Goal: Task Accomplishment & Management: Manage account settings

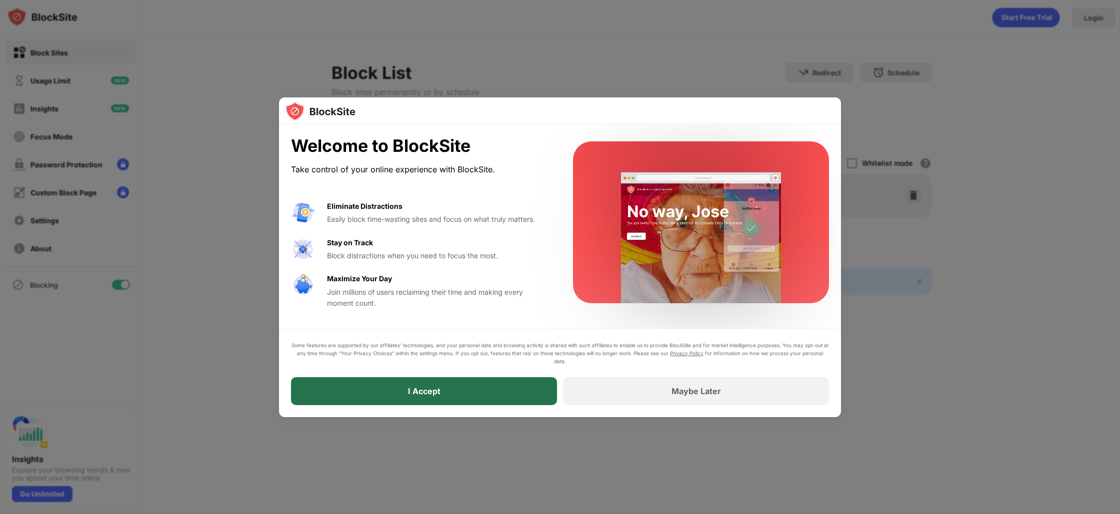
click at [407, 393] on div "I Accept" at bounding box center [424, 391] width 266 height 28
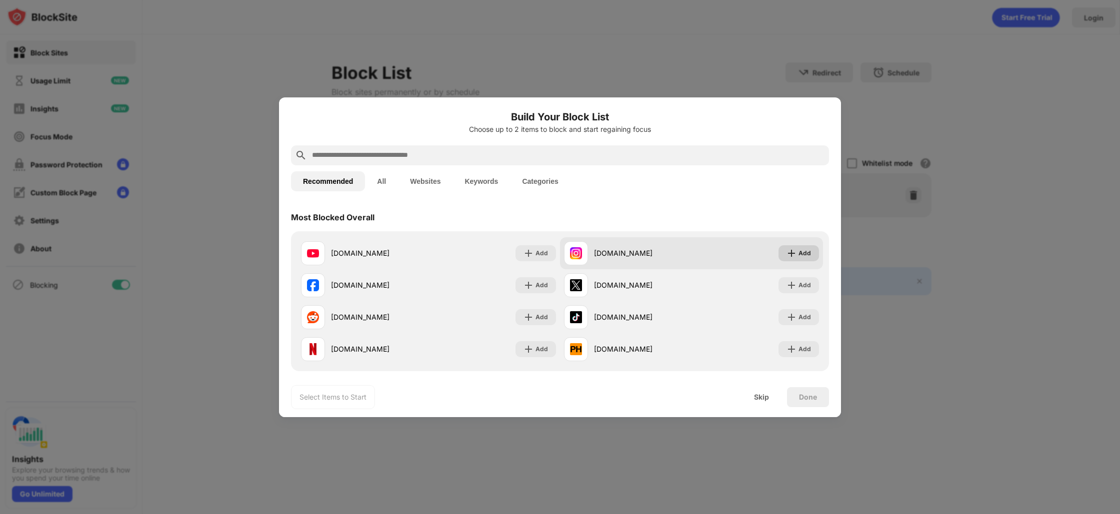
click at [783, 258] on div "Add" at bounding box center [798, 253] width 40 height 16
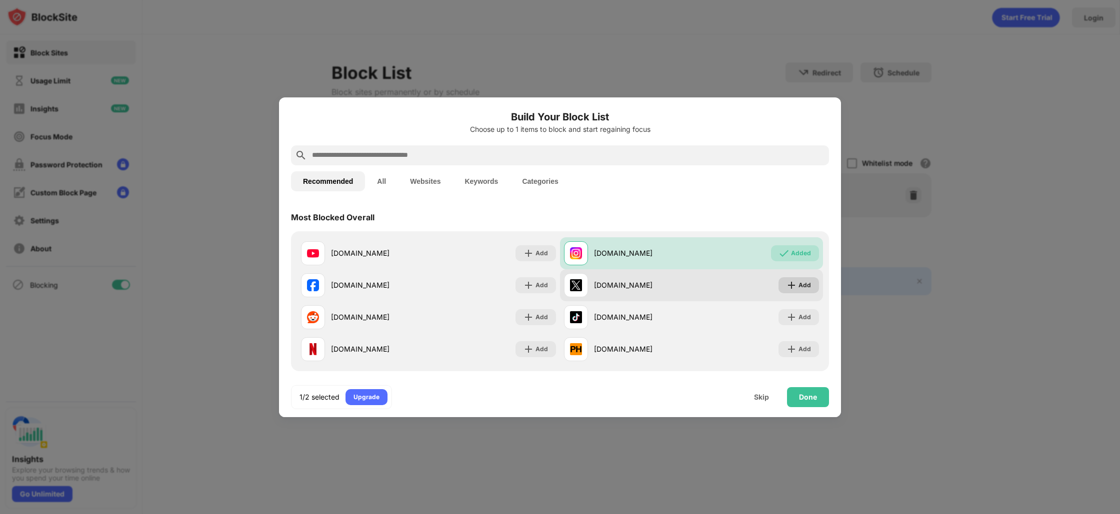
click at [798, 284] on div "Add" at bounding box center [804, 285] width 12 height 10
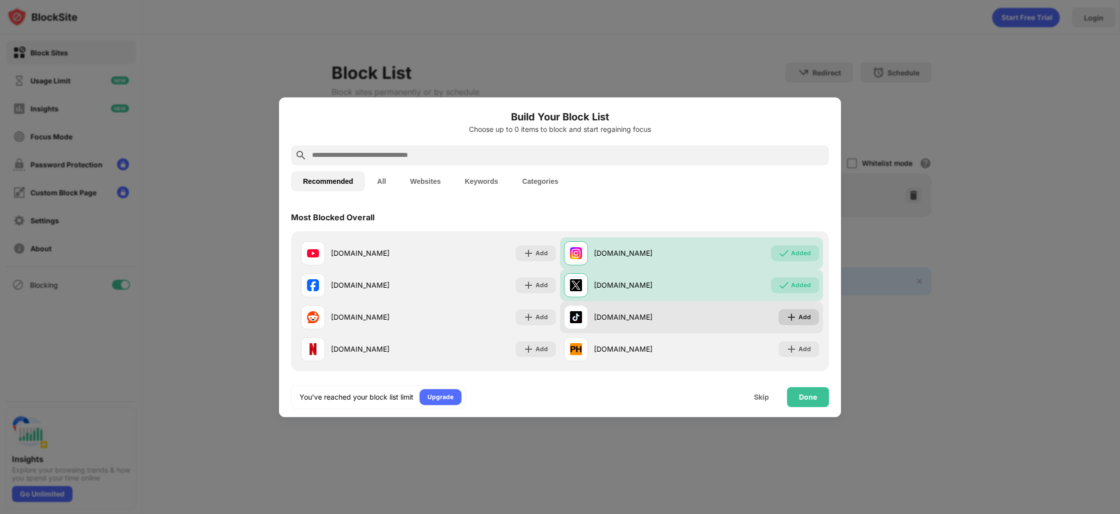
click at [798, 317] on div "Add" at bounding box center [804, 317] width 12 height 10
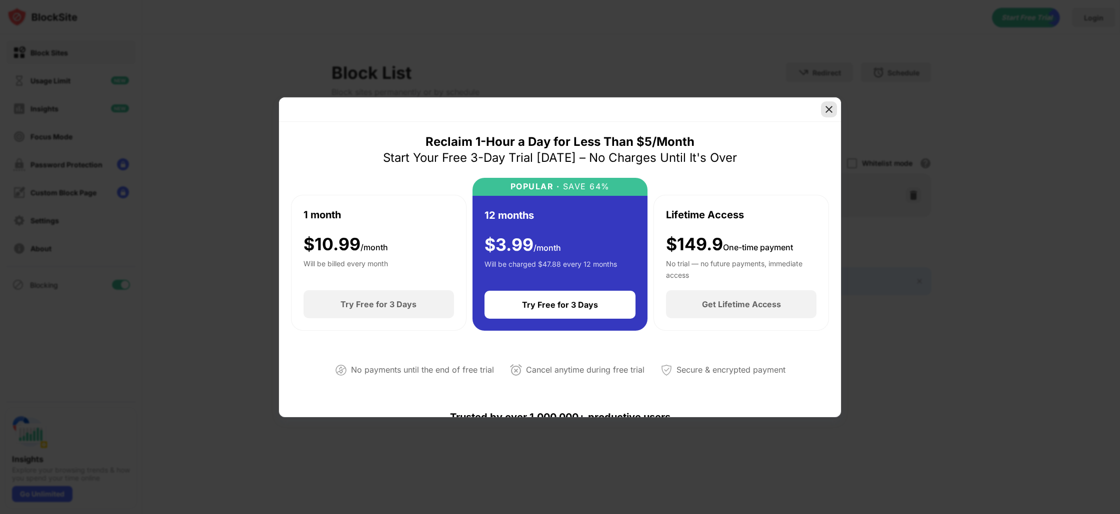
click at [826, 114] on div at bounding box center [829, 109] width 16 height 16
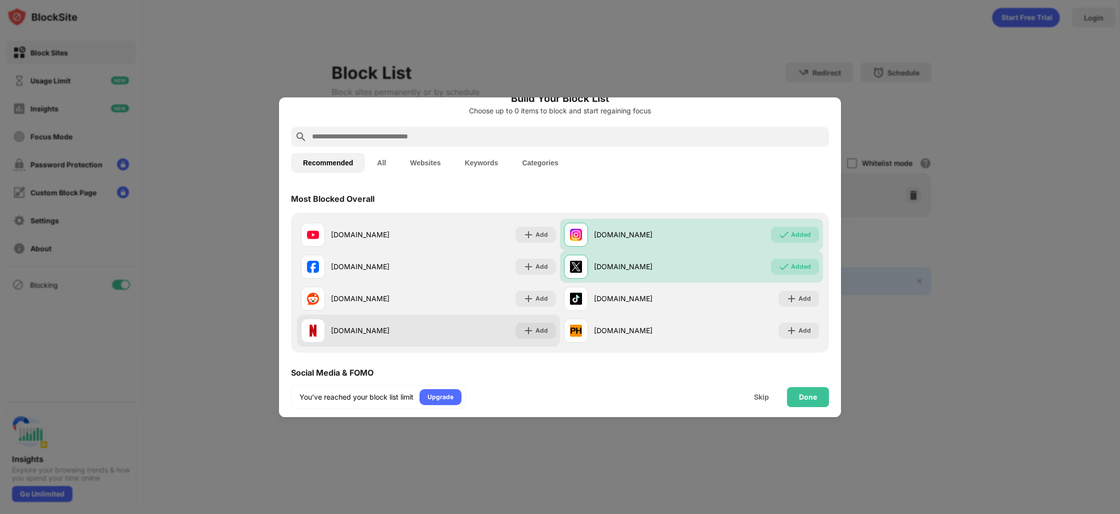
scroll to position [20, 0]
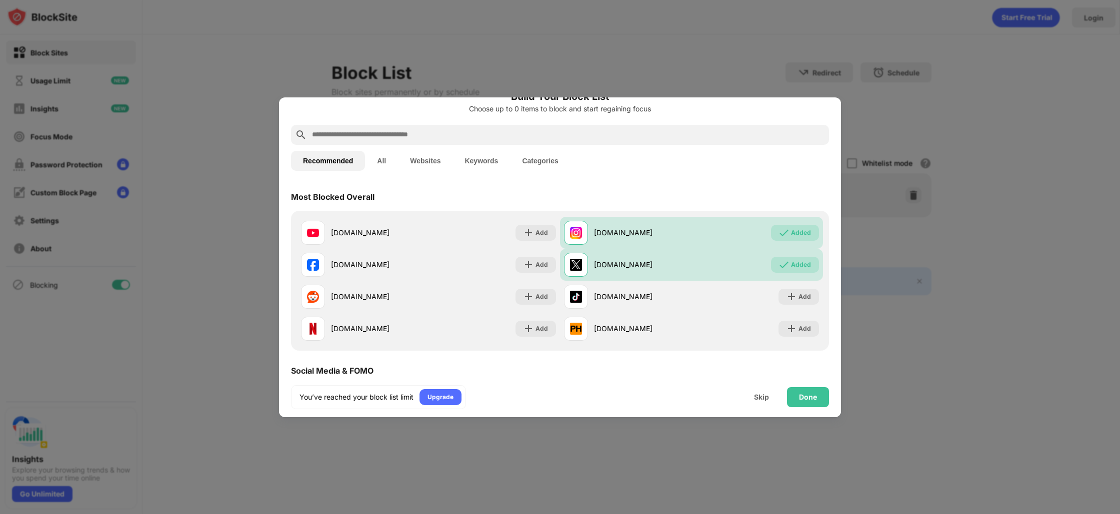
click at [383, 161] on button "All" at bounding box center [381, 161] width 33 height 20
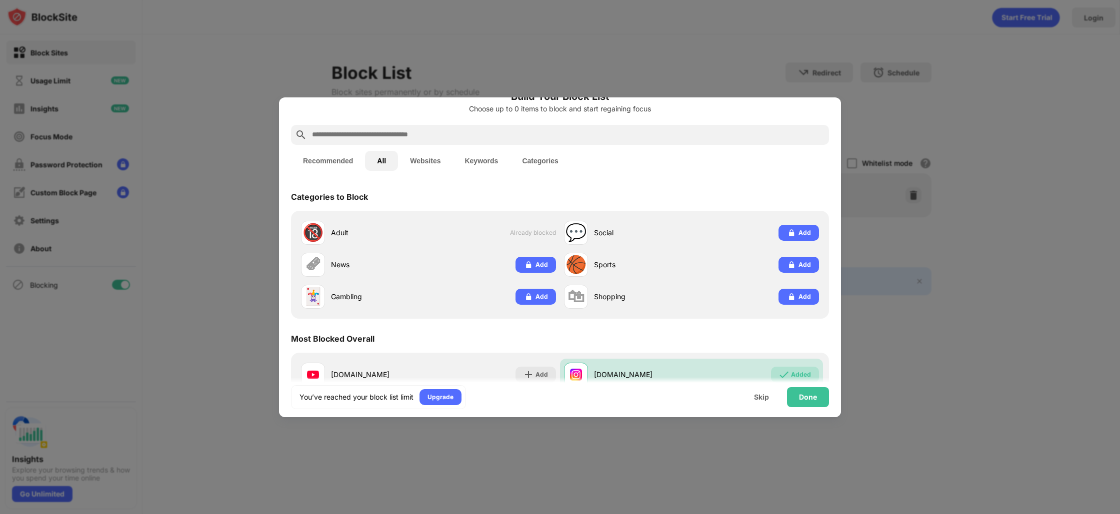
click at [418, 159] on button "Websites" at bounding box center [425, 161] width 54 height 20
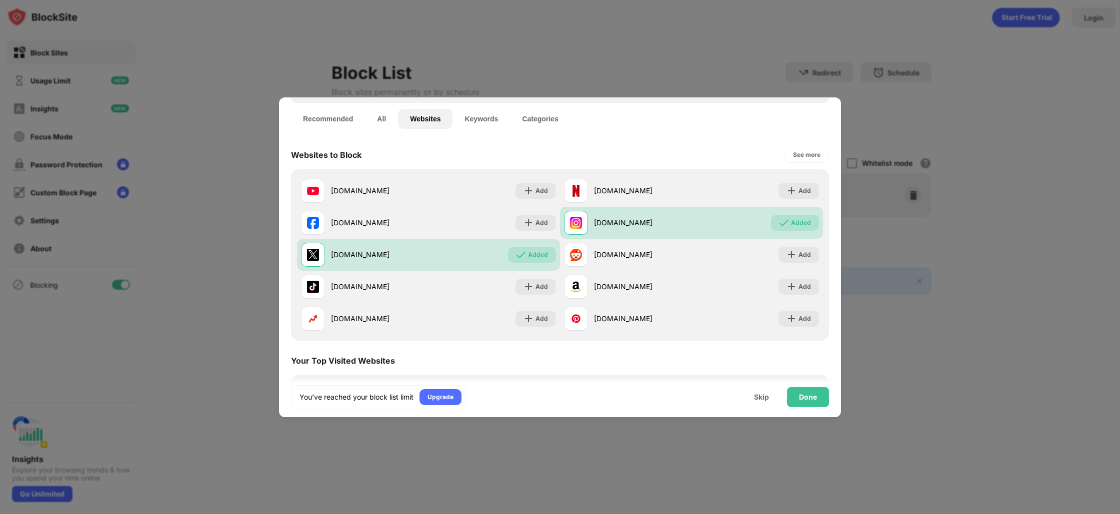
scroll to position [0, 0]
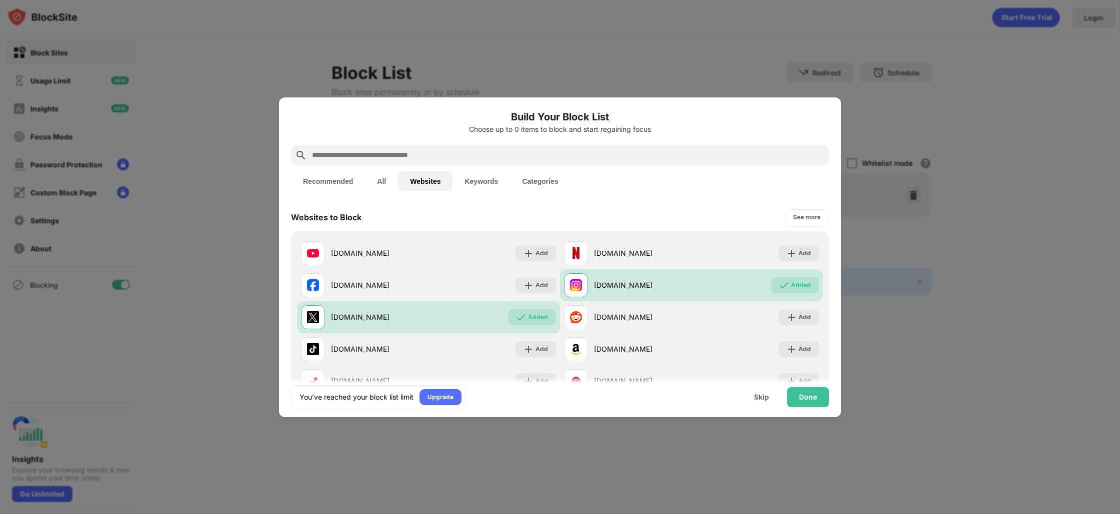
click at [440, 159] on input "text" at bounding box center [568, 155] width 514 height 12
type input "*"
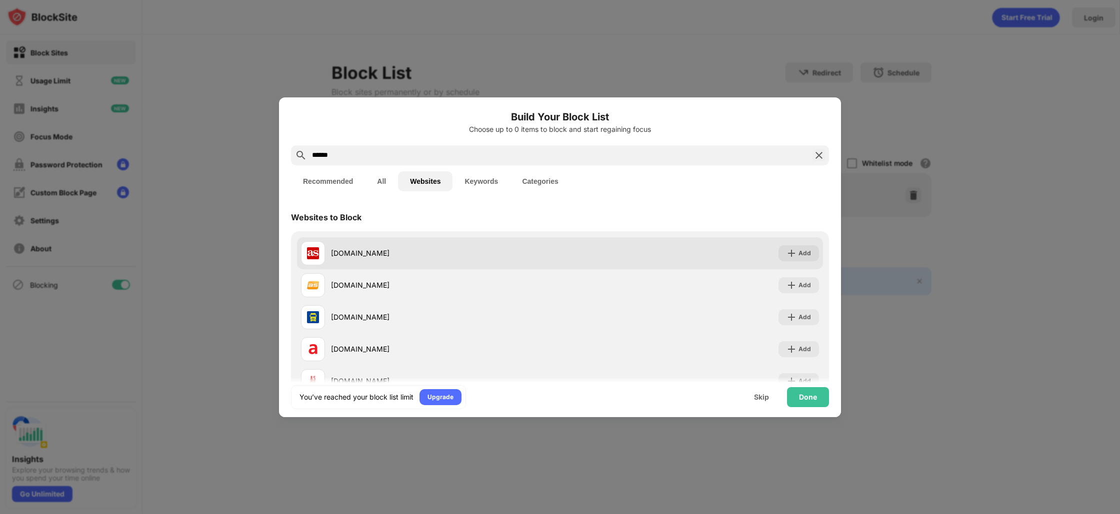
type input "******"
click at [362, 246] on div "[DOMAIN_NAME]" at bounding box center [430, 253] width 259 height 24
click at [786, 249] on img at bounding box center [791, 253] width 10 height 10
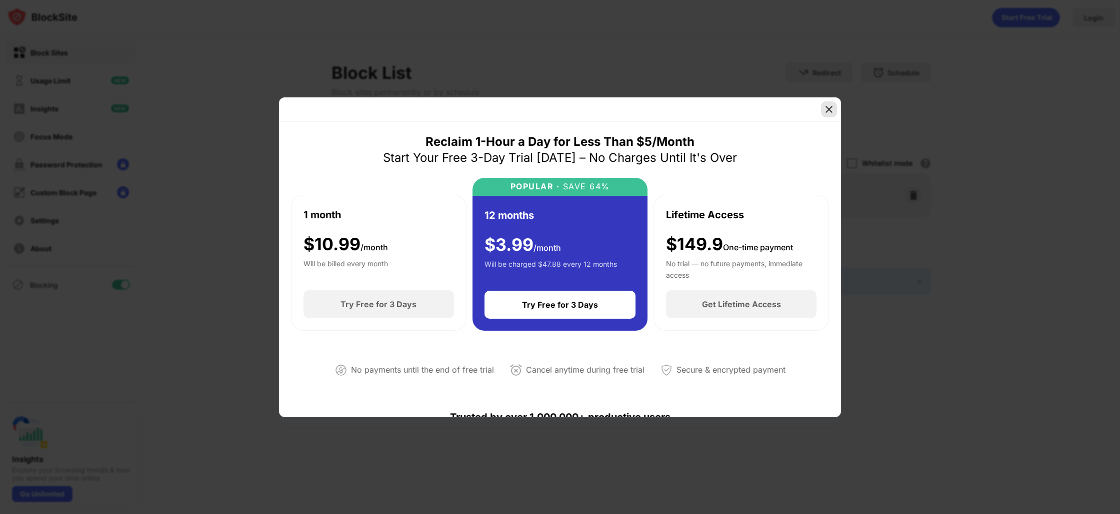
click at [830, 107] on img at bounding box center [829, 109] width 10 height 10
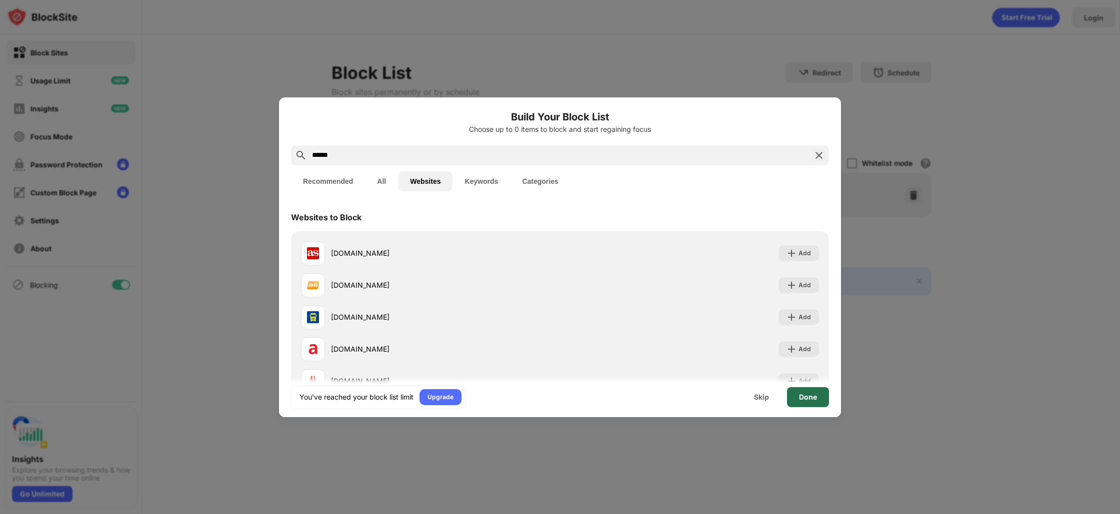
click at [812, 396] on div "Done" at bounding box center [808, 397] width 18 height 8
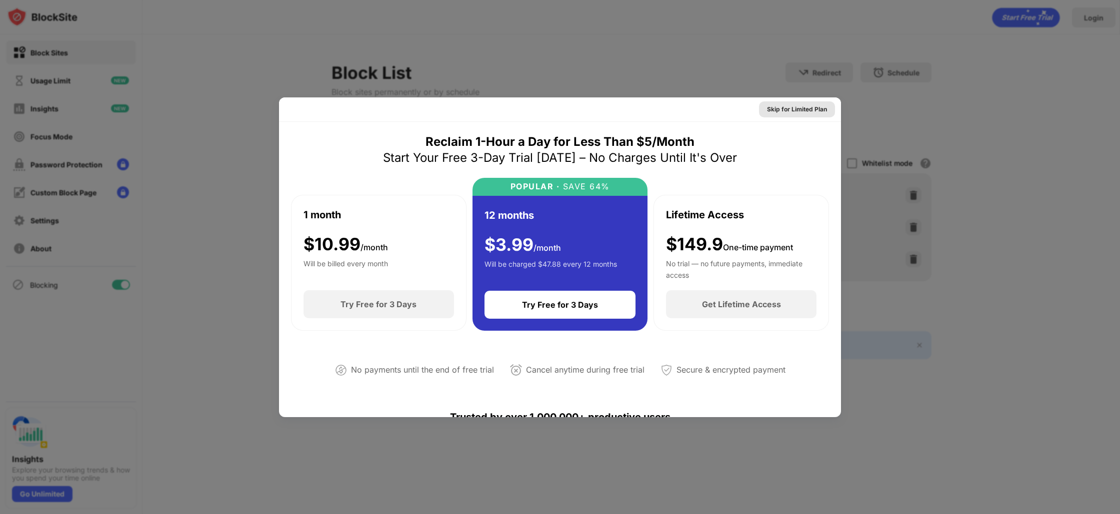
click at [781, 106] on div "Skip for Limited Plan" at bounding box center [797, 109] width 60 height 10
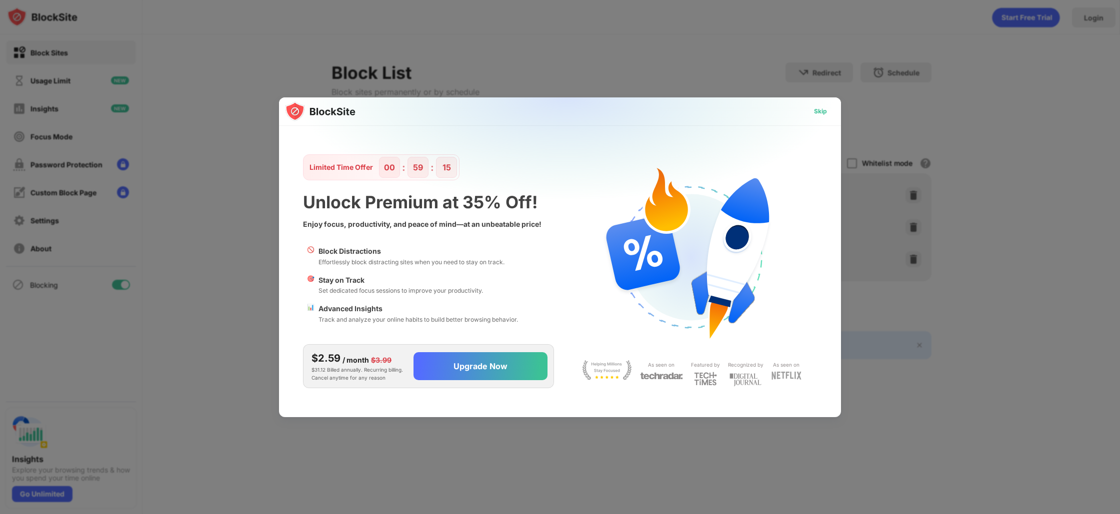
click at [823, 110] on div "Skip" at bounding box center [820, 111] width 13 height 10
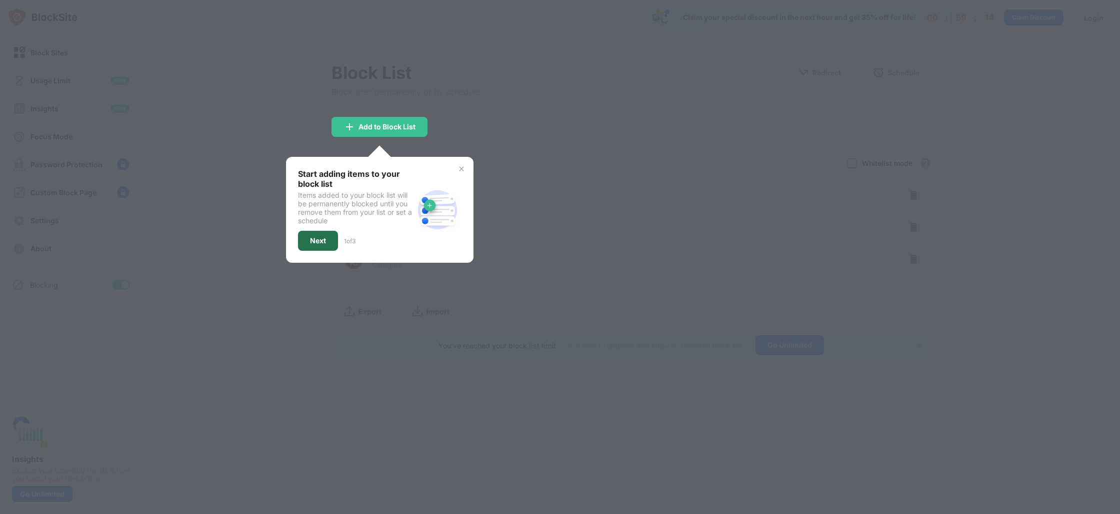
click at [317, 241] on div "Next" at bounding box center [318, 241] width 16 height 8
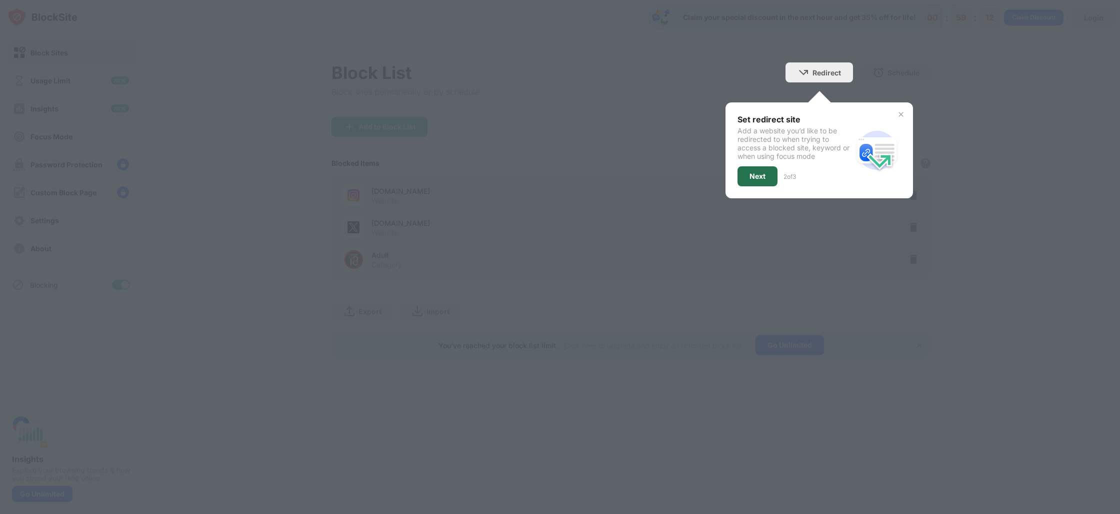
click at [772, 173] on div "Next" at bounding box center [757, 176] width 40 height 20
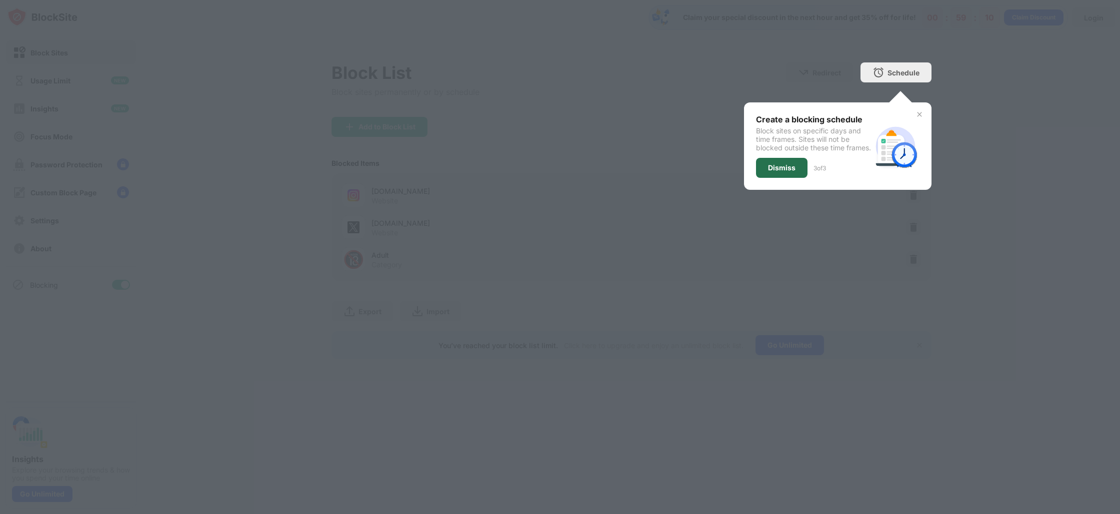
click at [796, 176] on div "Dismiss" at bounding box center [781, 168] width 51 height 20
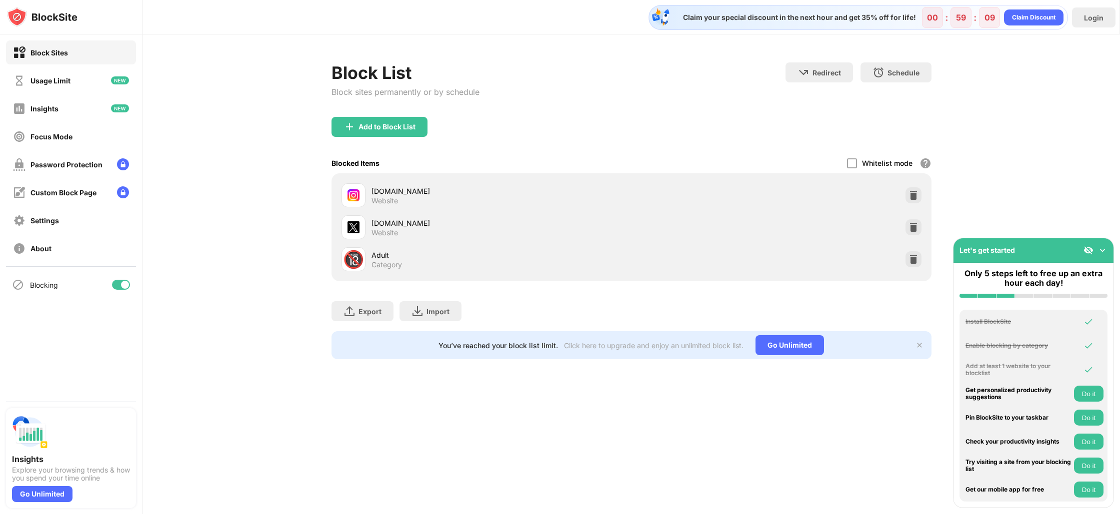
click at [992, 147] on div "Block List Block sites permanently or by schedule Redirect Choose a site to be …" at bounding box center [630, 210] width 977 height 353
click at [1003, 190] on div "Block List Block sites permanently or by schedule Redirect Choose a site to be …" at bounding box center [630, 210] width 977 height 353
click at [1103, 249] on img at bounding box center [1102, 250] width 10 height 10
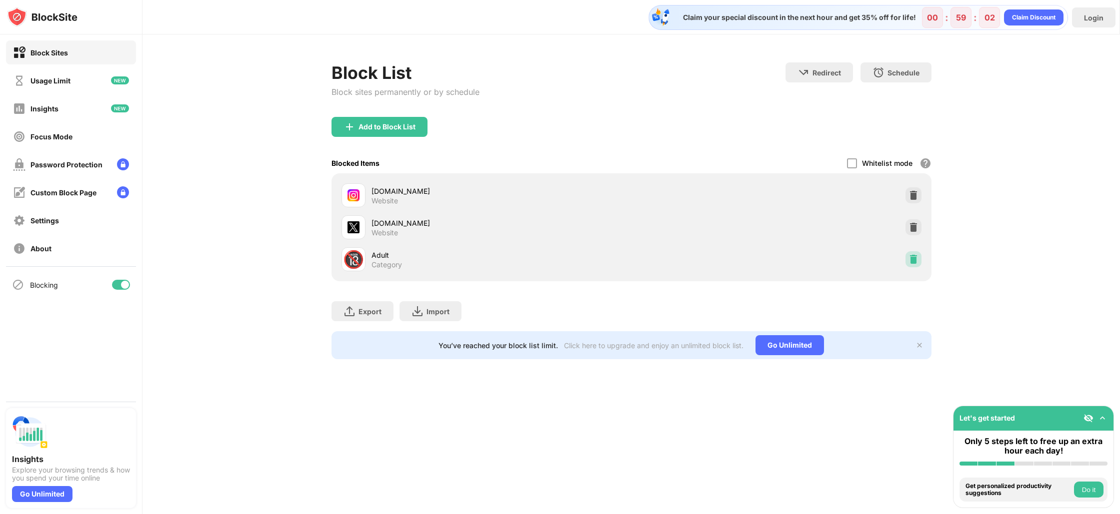
click at [915, 258] on img at bounding box center [913, 259] width 10 height 10
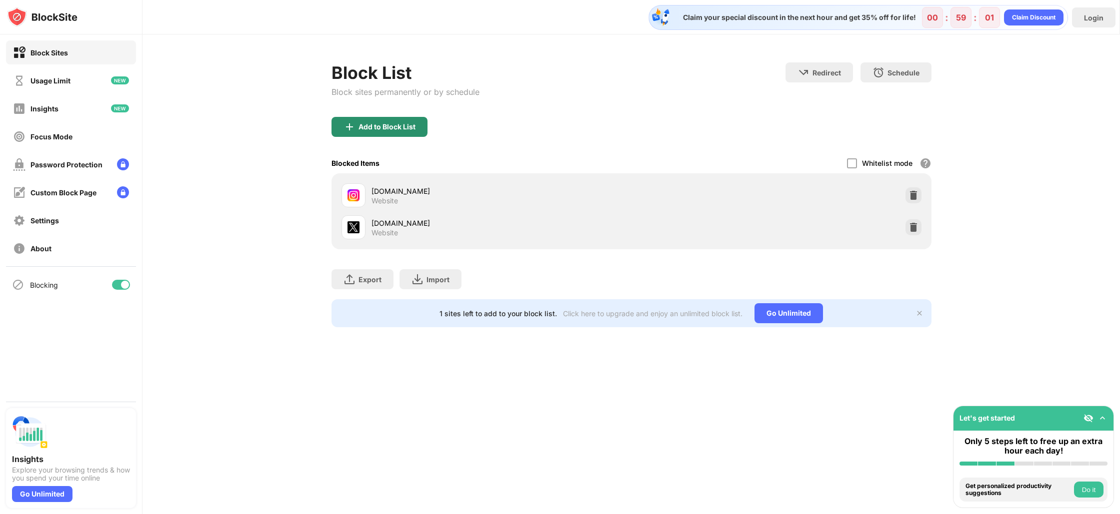
click at [390, 127] on div "Add to Block List" at bounding box center [386, 127] width 57 height 8
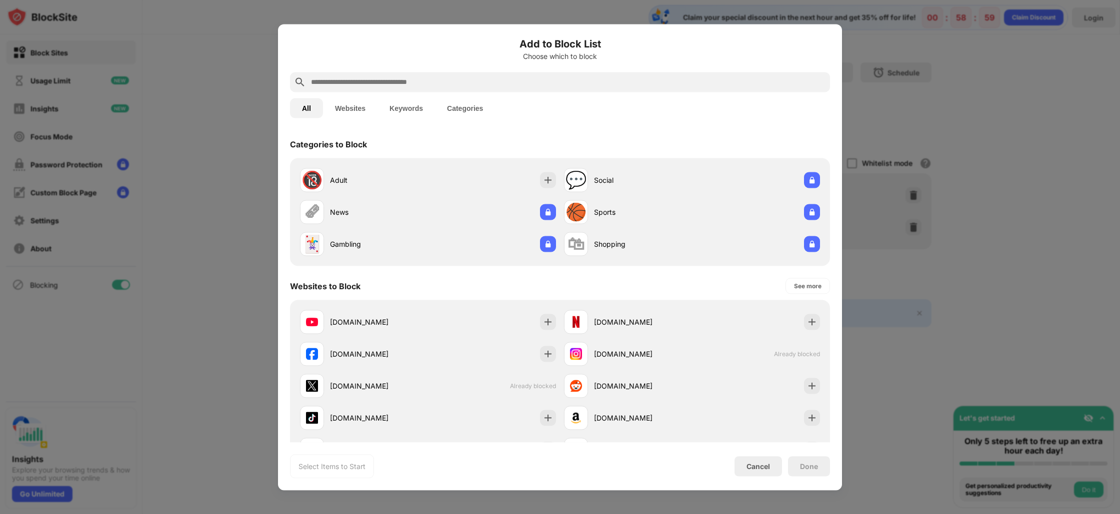
click at [408, 84] on input "text" at bounding box center [568, 82] width 516 height 12
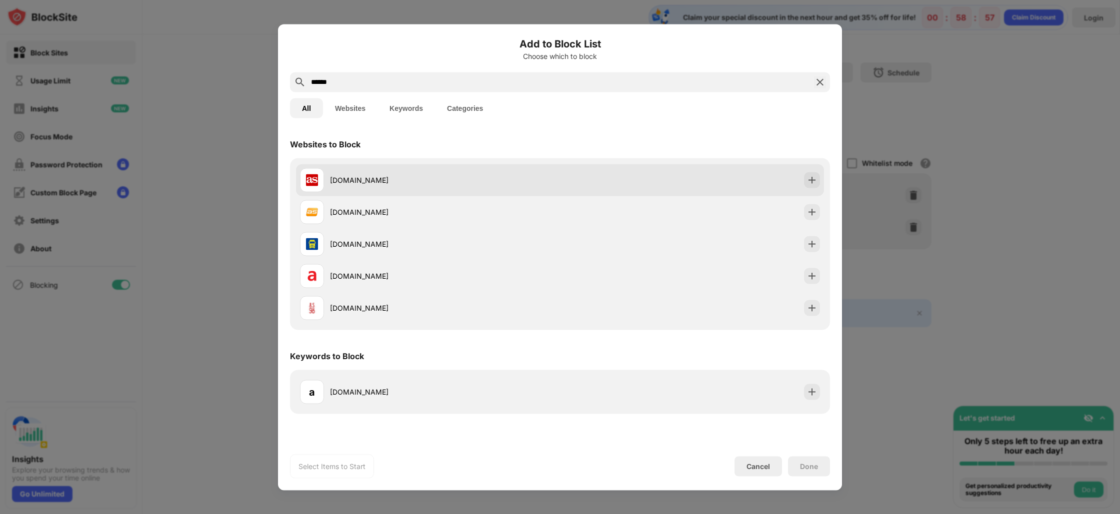
click at [360, 181] on div "[DOMAIN_NAME]" at bounding box center [445, 180] width 230 height 10
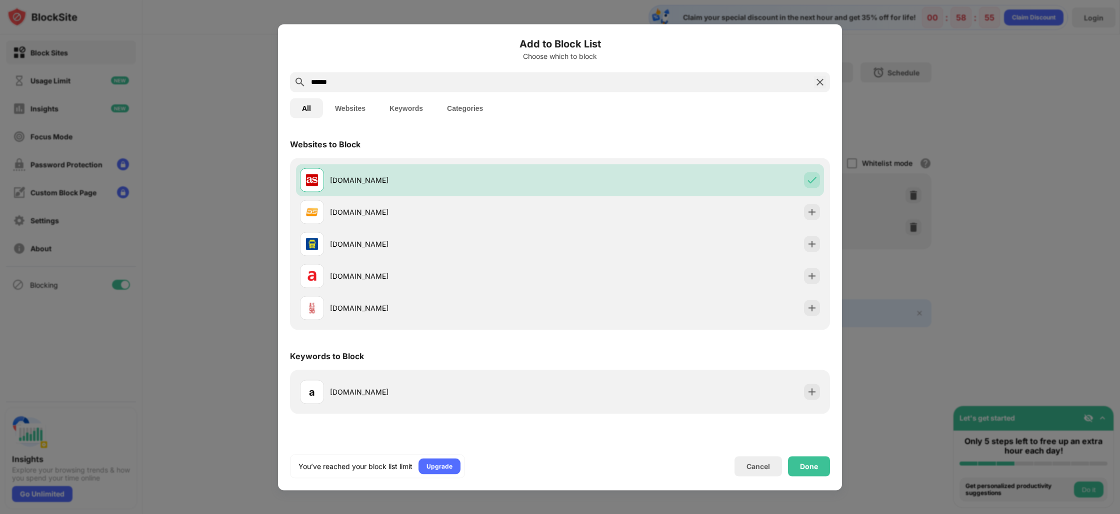
drag, startPoint x: 350, startPoint y: 83, endPoint x: 275, endPoint y: 80, distance: 75.6
click at [275, 514] on div "Add to Block List Choose which to block ****** All Websites Keywords Categories…" at bounding box center [560, 514] width 1120 height 0
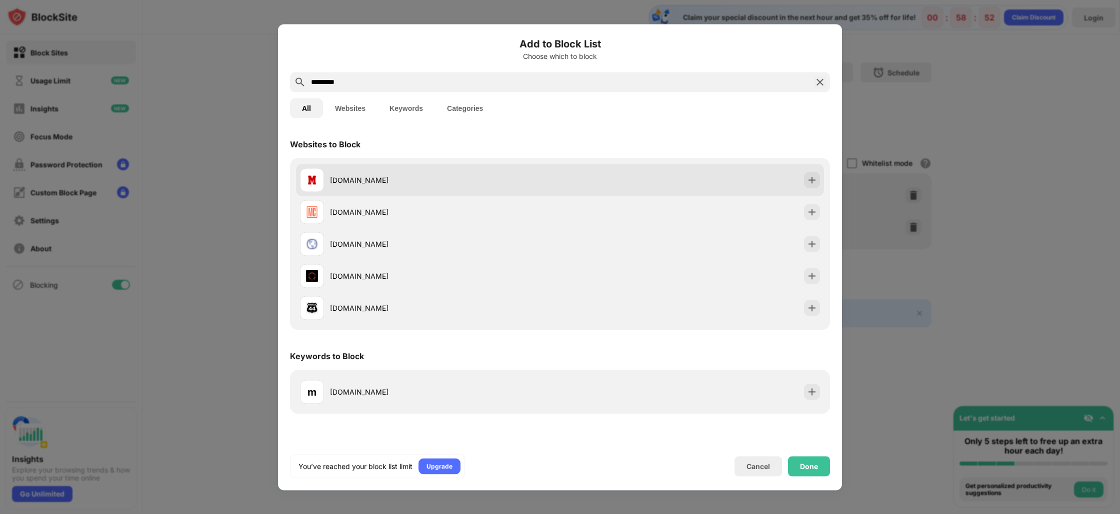
type input "*********"
drag, startPoint x: 381, startPoint y: 180, endPoint x: 372, endPoint y: 178, distance: 8.7
click at [381, 180] on div "[DOMAIN_NAME]" at bounding box center [445, 180] width 230 height 10
click at [810, 179] on img at bounding box center [812, 180] width 10 height 10
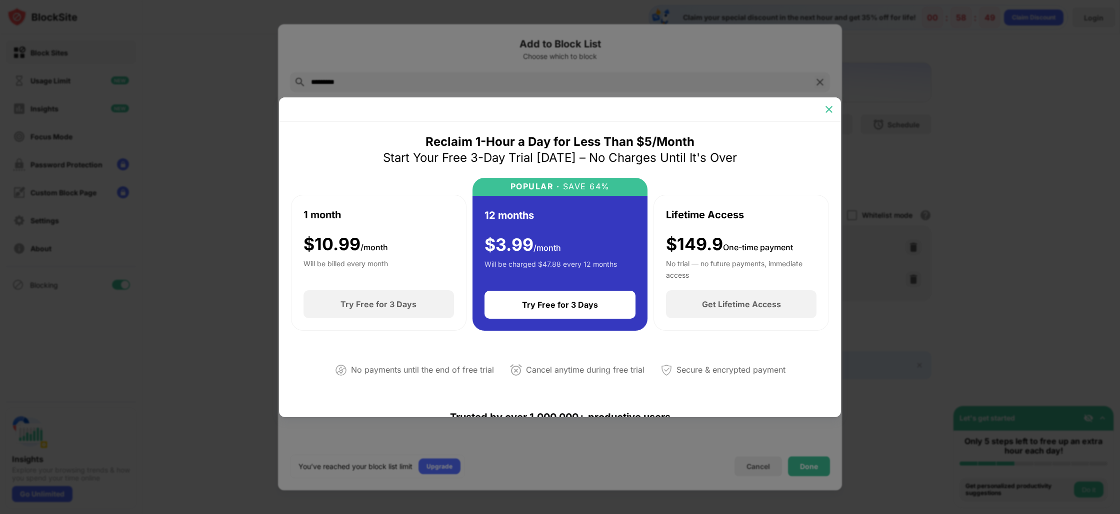
click at [830, 105] on img at bounding box center [829, 109] width 10 height 10
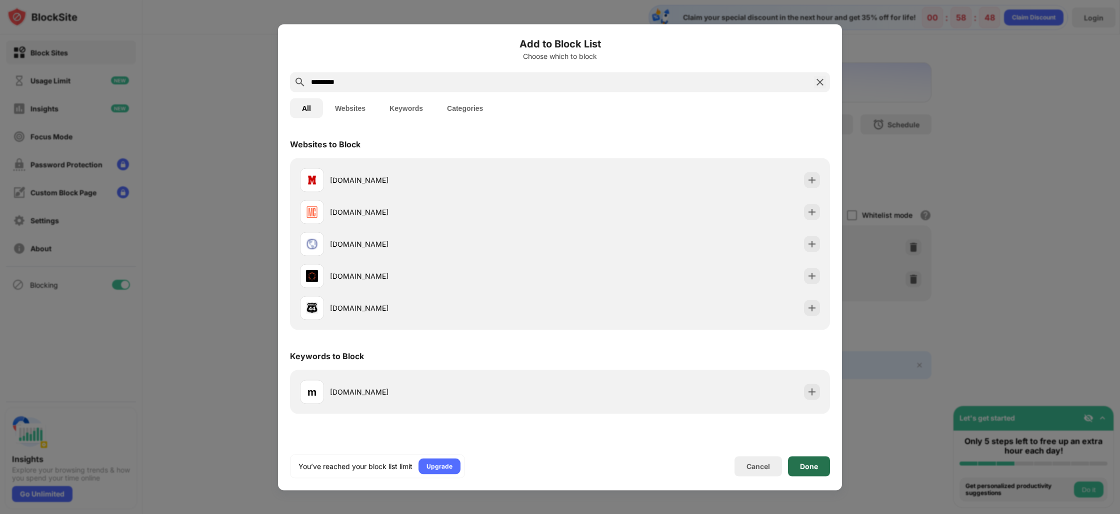
click at [809, 466] on div "Done" at bounding box center [809, 466] width 18 height 8
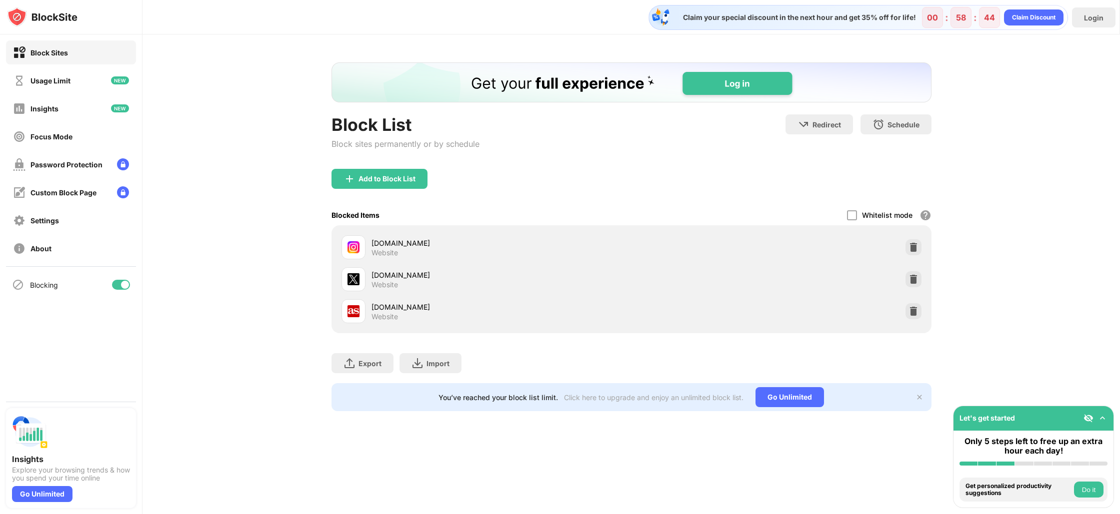
click at [437, 256] on div "[DOMAIN_NAME] Website" at bounding box center [501, 247] width 260 height 19
drag, startPoint x: 909, startPoint y: 241, endPoint x: 885, endPoint y: 244, distance: 24.6
click at [909, 241] on div at bounding box center [913, 247] width 16 height 16
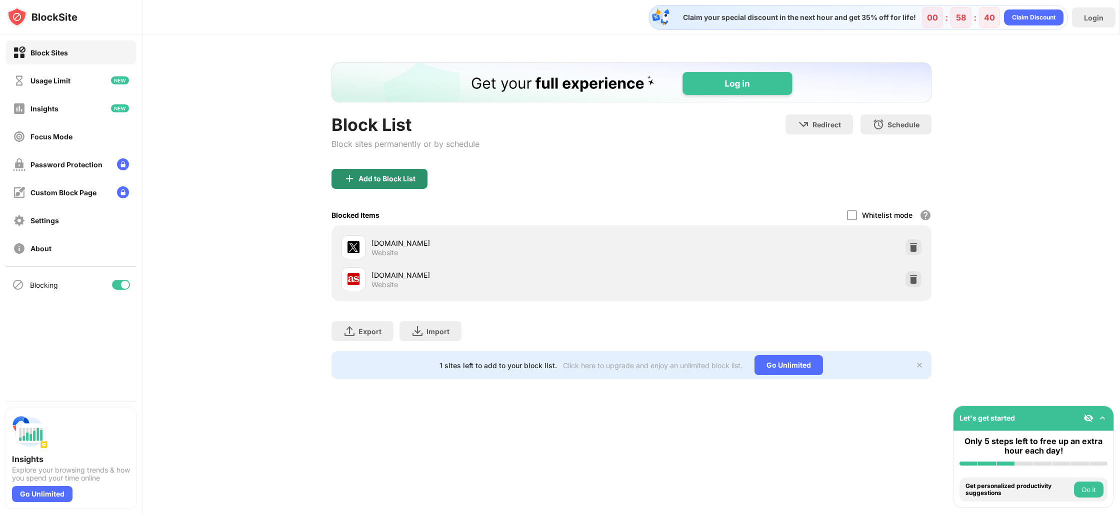
click at [385, 182] on div "Add to Block List" at bounding box center [386, 179] width 57 height 8
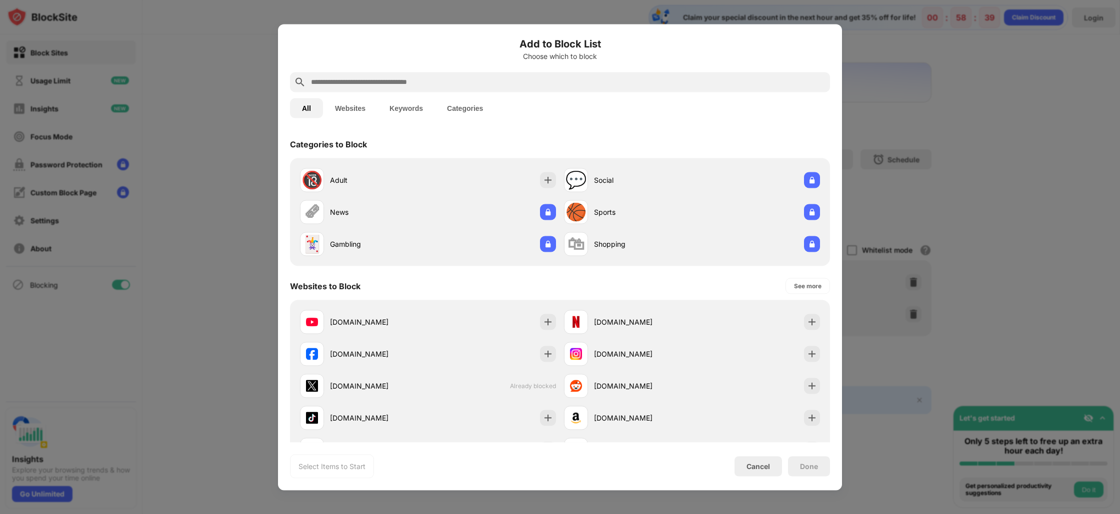
click at [410, 78] on input "text" at bounding box center [568, 82] width 516 height 12
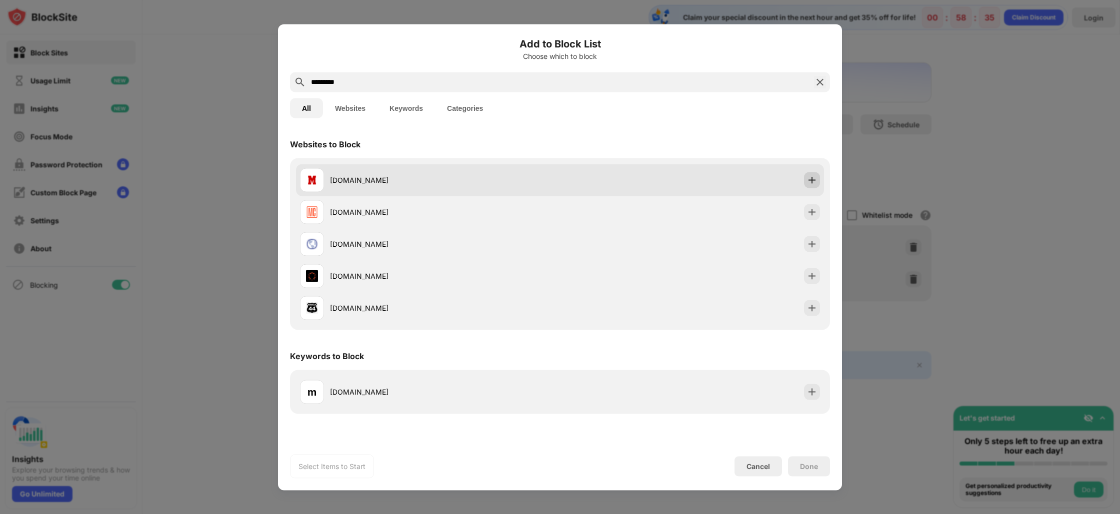
type input "*********"
click at [809, 173] on div at bounding box center [812, 180] width 16 height 16
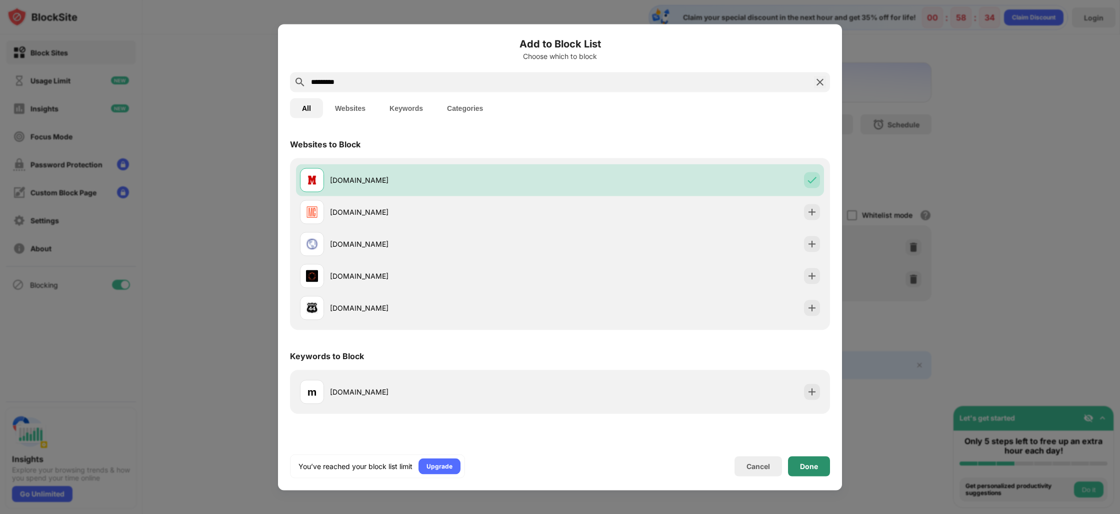
click at [809, 474] on div "Done" at bounding box center [809, 466] width 42 height 20
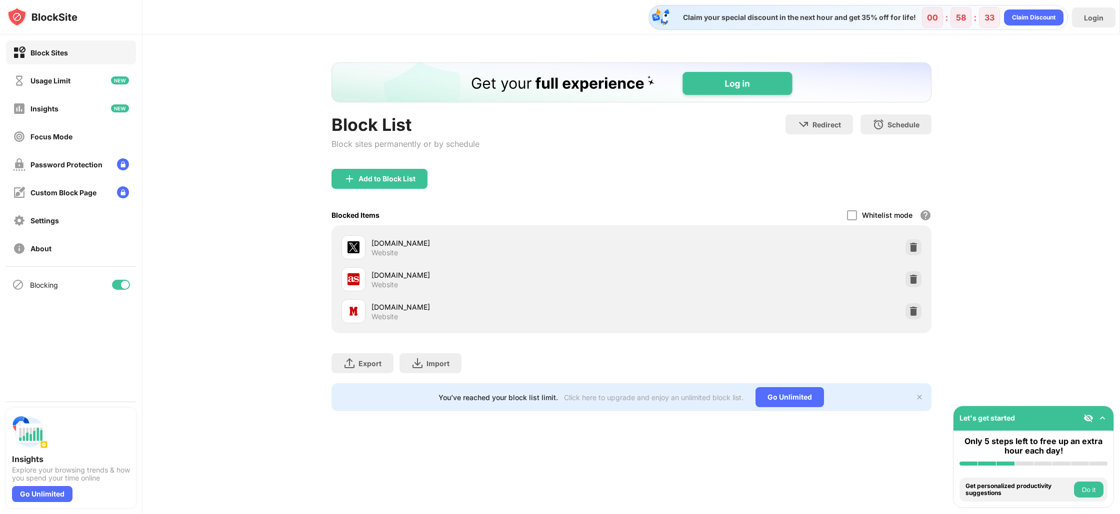
click at [1029, 98] on div "Block List Block sites permanently or by schedule Redirect Choose a site to be …" at bounding box center [630, 236] width 977 height 405
click at [1079, 487] on button "Do it" at bounding box center [1088, 490] width 29 height 16
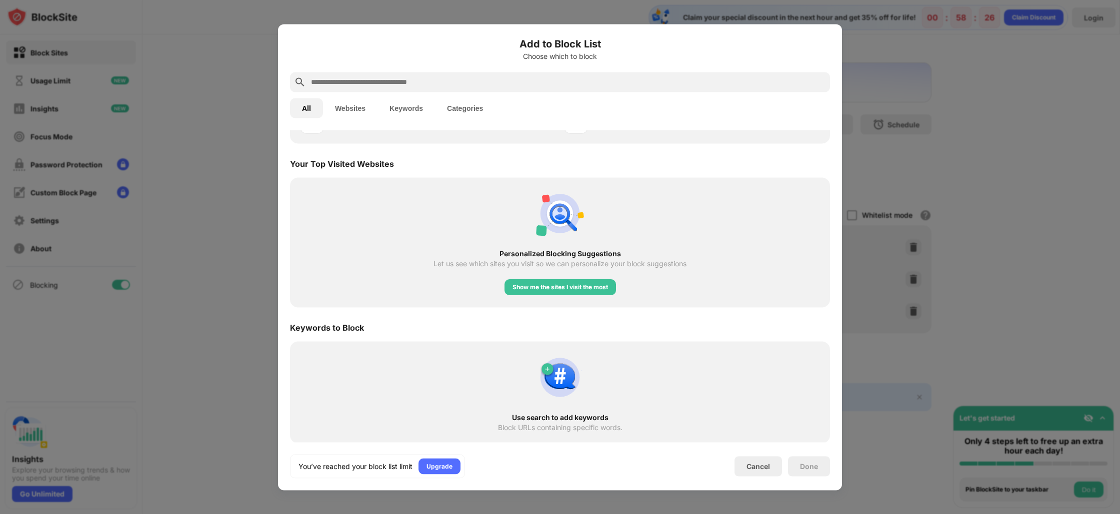
scroll to position [329, 0]
click at [766, 465] on div "Cancel" at bounding box center [757, 466] width 23 height 8
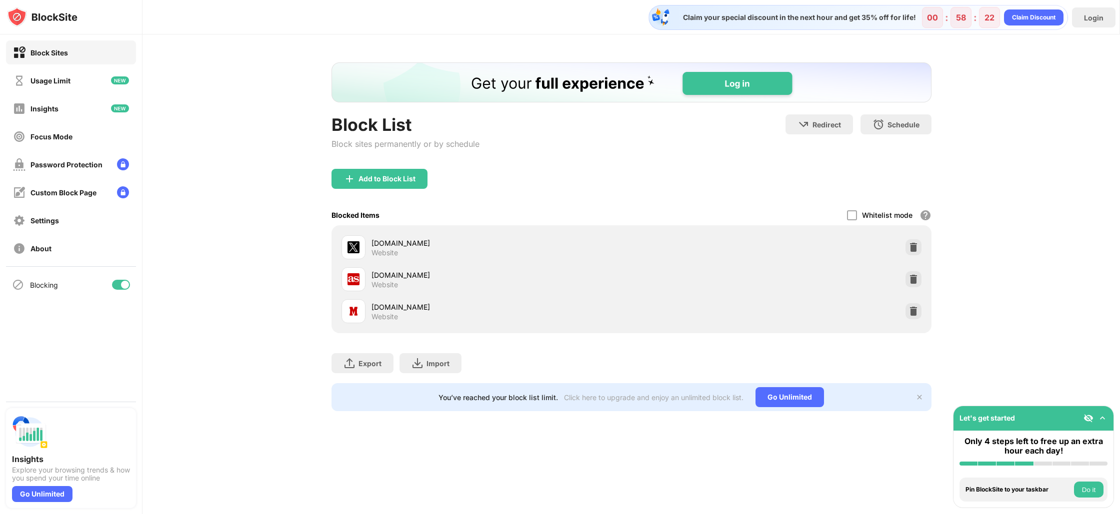
click at [44, 26] on img at bounding box center [42, 17] width 70 height 20
click at [49, 12] on img at bounding box center [42, 17] width 70 height 20
